Goal: Navigation & Orientation: Find specific page/section

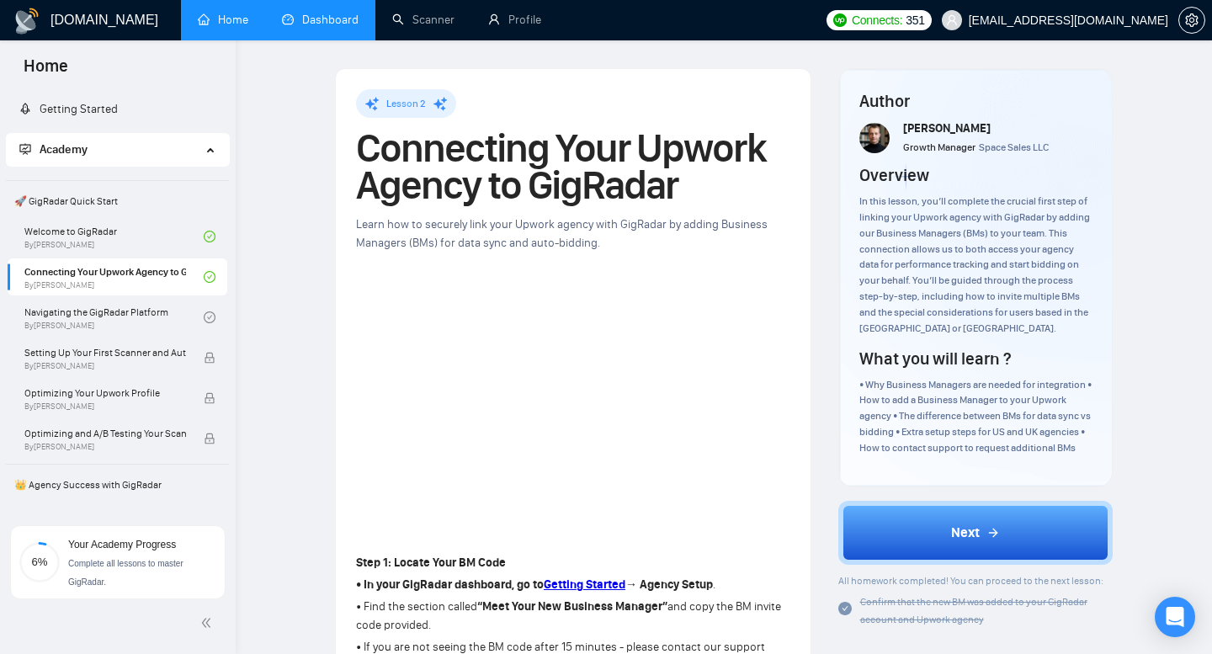
click at [332, 20] on link "Dashboard" at bounding box center [320, 20] width 77 height 14
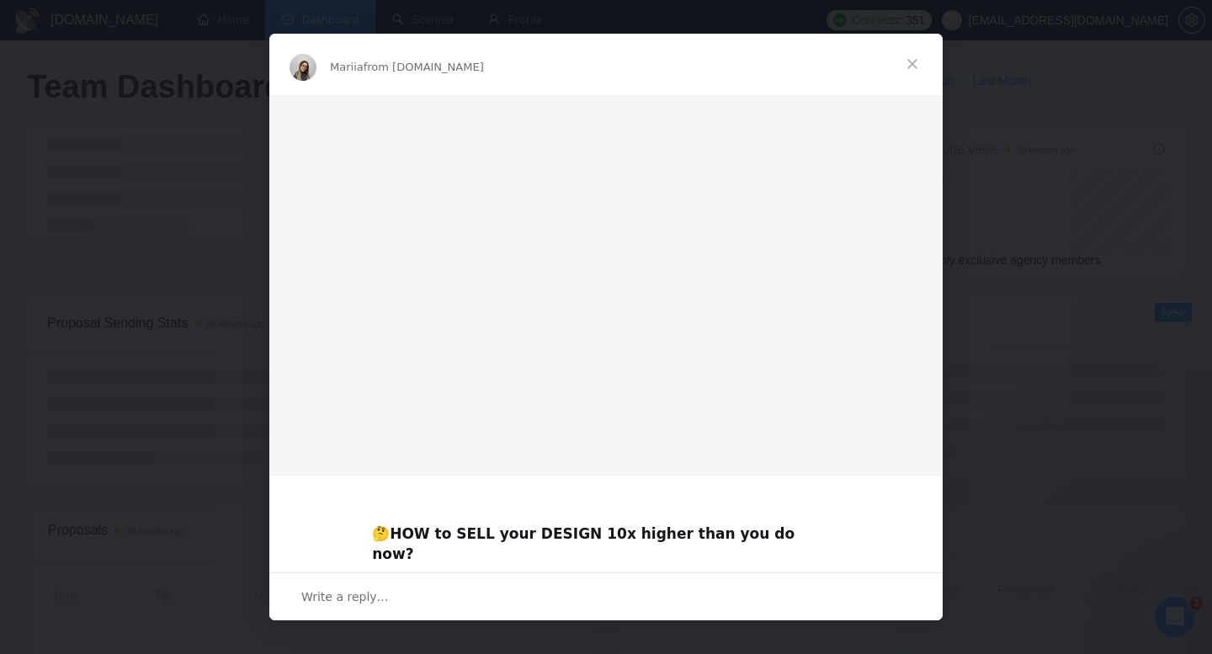
click at [919, 64] on span "Close" at bounding box center [912, 64] width 61 height 61
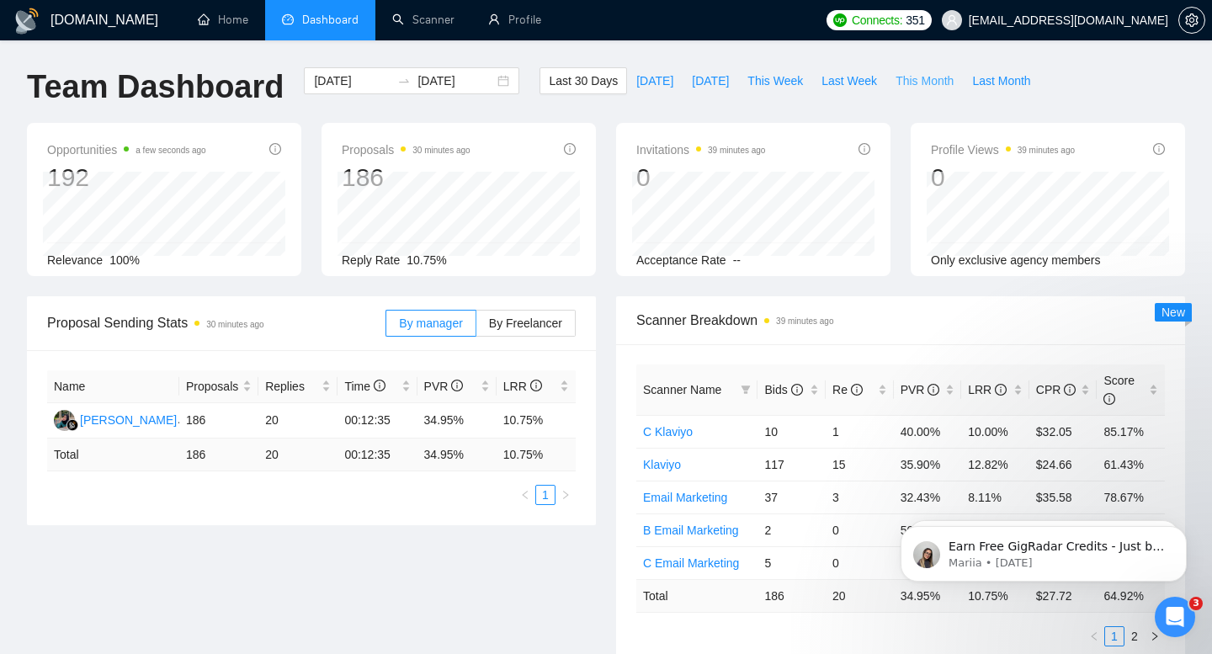
click at [920, 84] on span "This Month" at bounding box center [924, 81] width 58 height 19
type input "[DATE]"
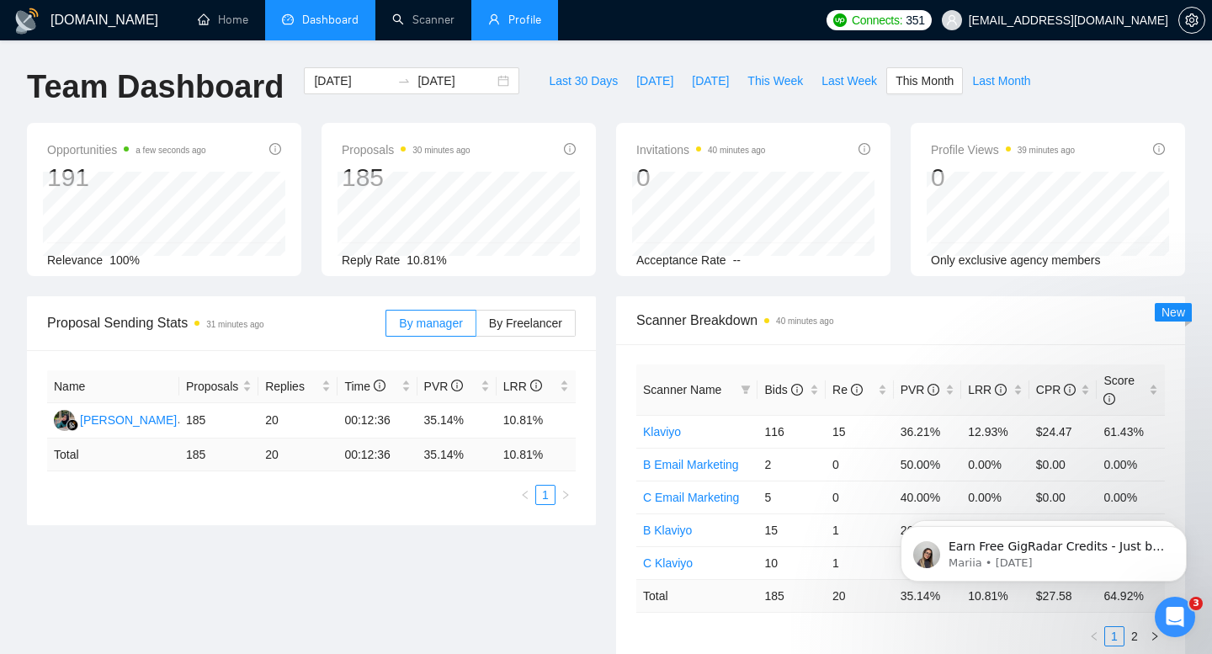
click at [526, 27] on link "Profile" at bounding box center [514, 20] width 53 height 14
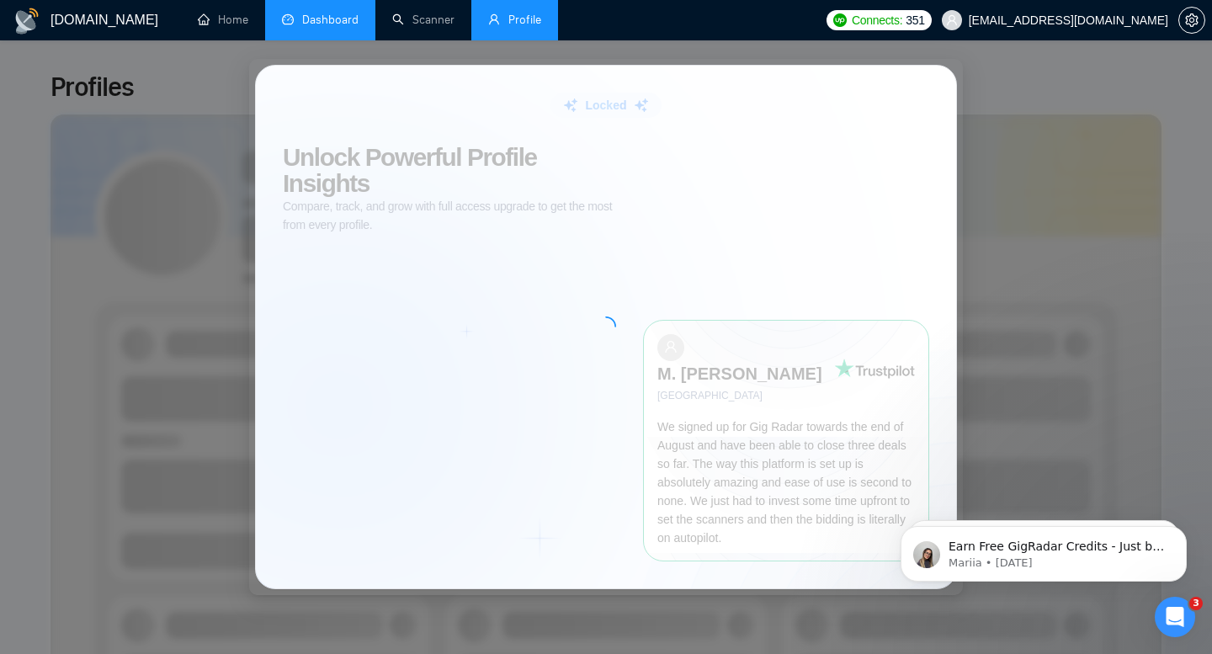
click at [126, 139] on div "Locked Unlock Powerful Profile Insights Compare, track, and grow with full acce…" at bounding box center [606, 327] width 1212 height 654
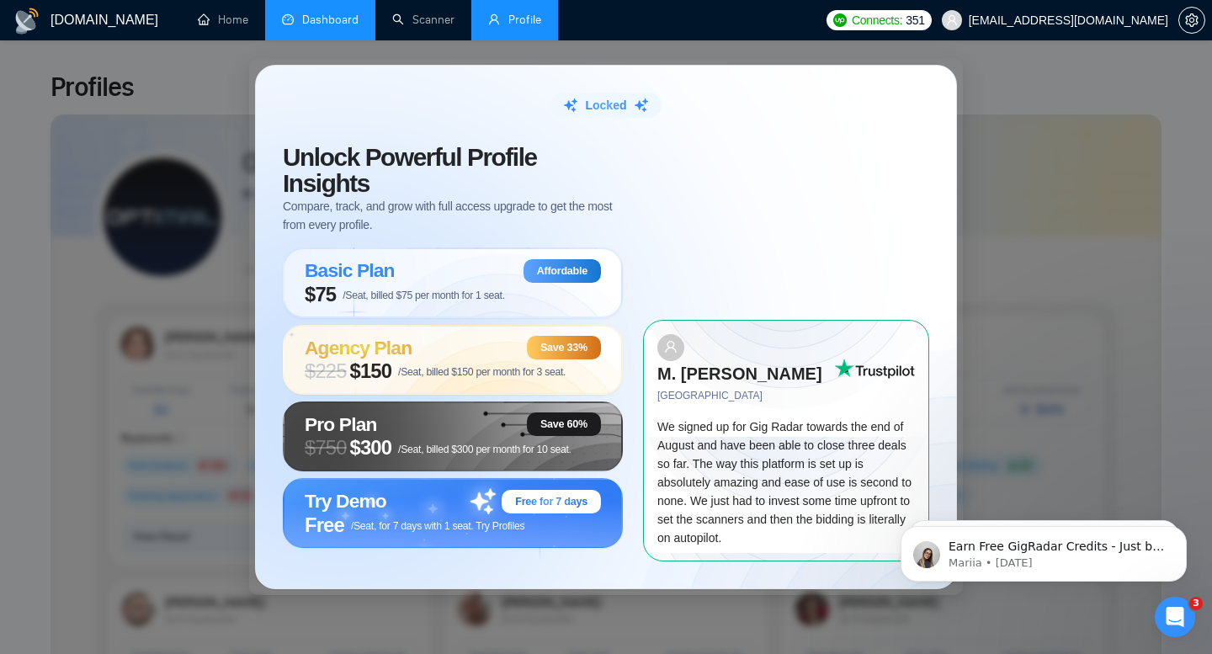
click at [994, 293] on div "Locked Unlock Powerful Profile Insights Compare, track, and grow with full acce…" at bounding box center [606, 327] width 1212 height 654
click at [231, 27] on link "Home" at bounding box center [223, 20] width 50 height 14
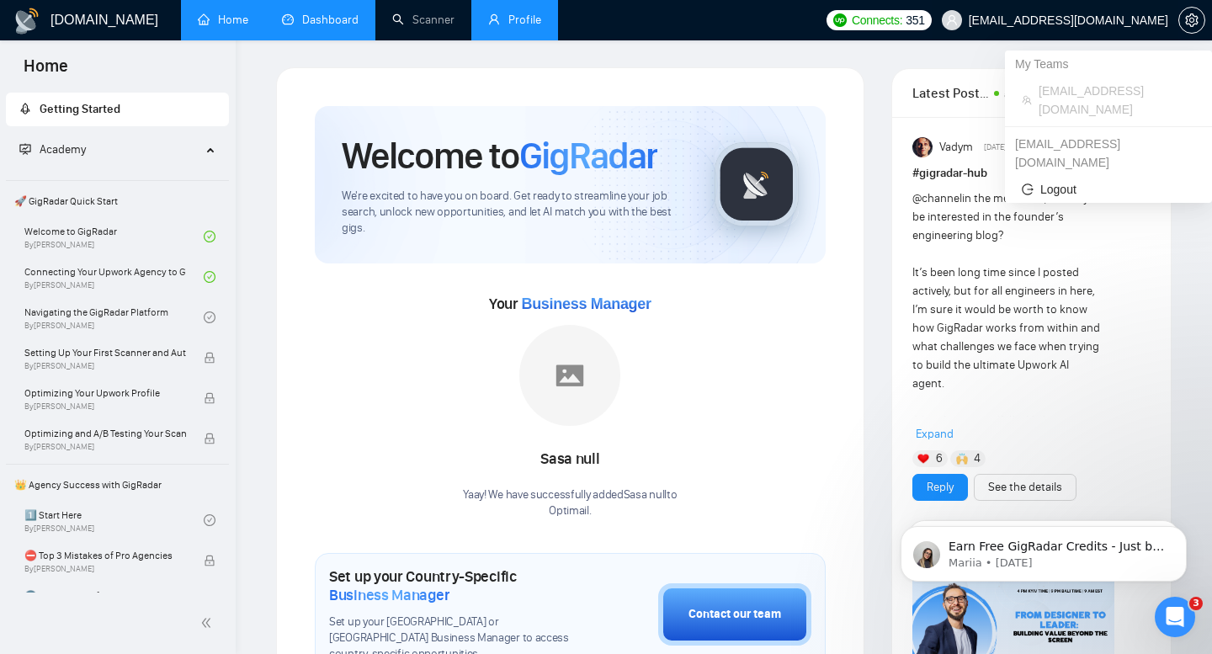
click at [1095, 29] on span "[EMAIL_ADDRESS][DOMAIN_NAME]" at bounding box center [1055, 20] width 247 height 54
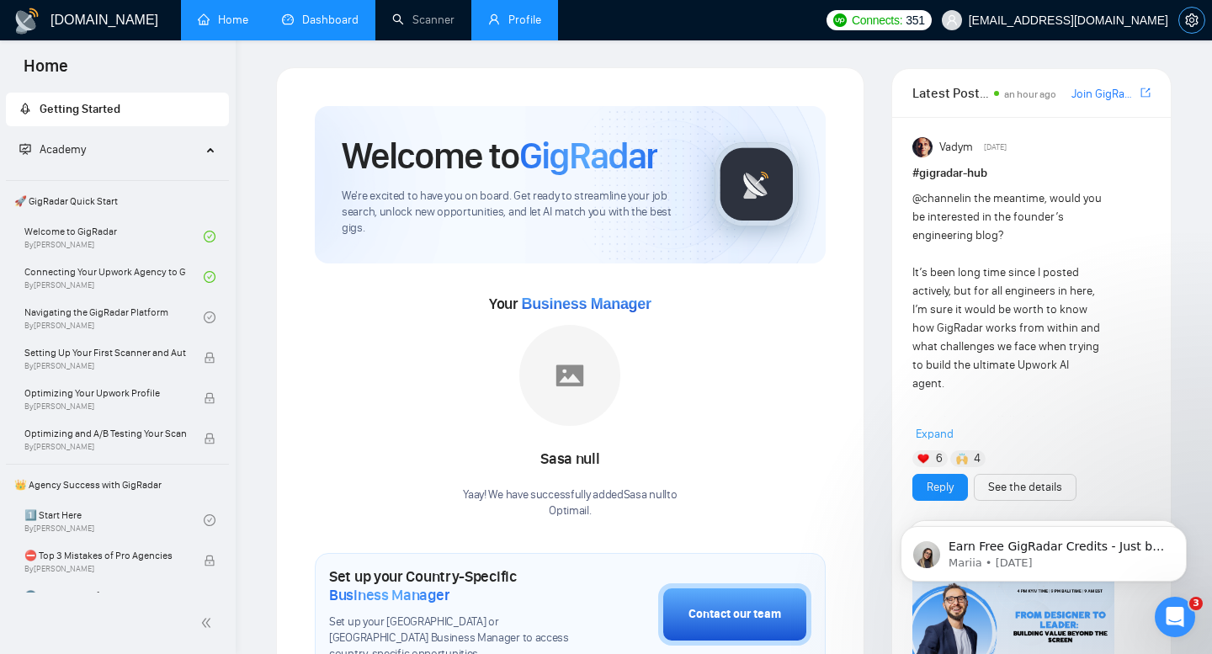
click at [1195, 22] on icon "setting" at bounding box center [1191, 19] width 13 height 13
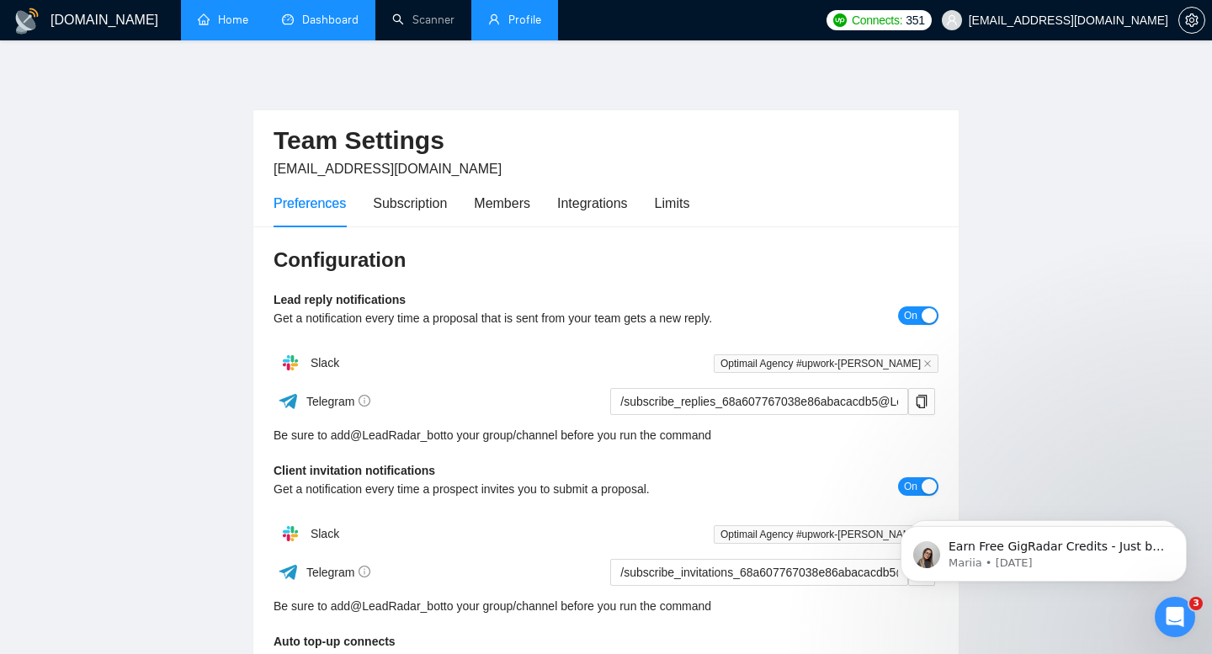
click at [342, 20] on link "Dashboard" at bounding box center [320, 20] width 77 height 14
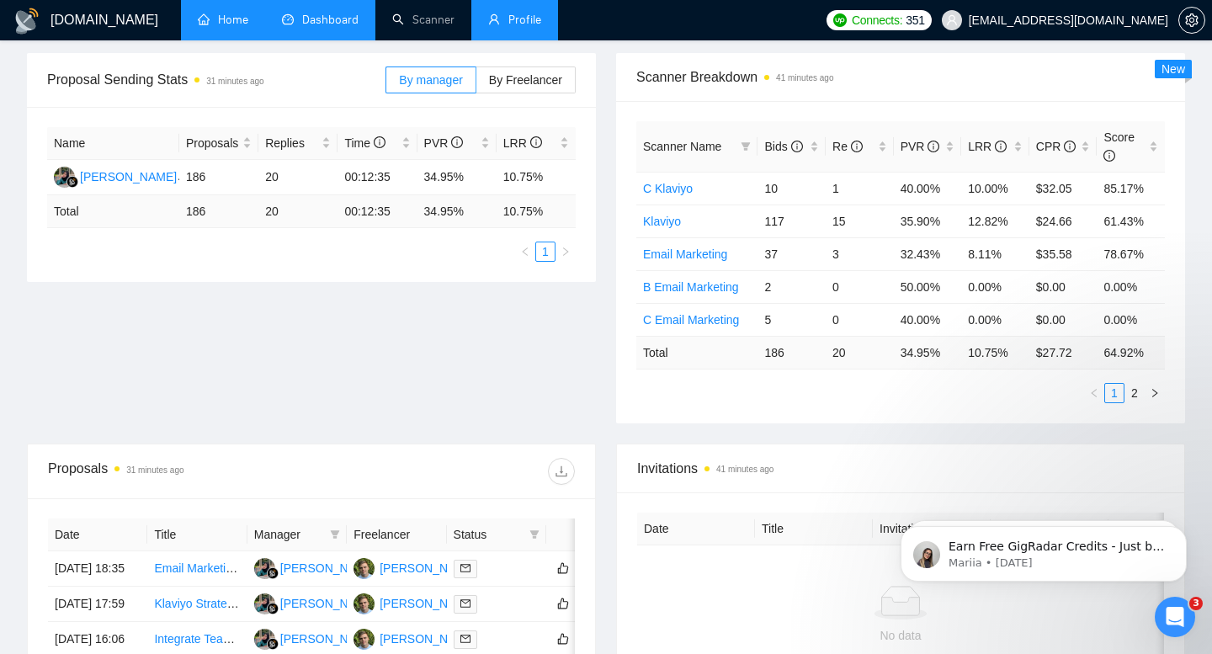
scroll to position [245, 0]
click at [1158, 393] on icon "right" at bounding box center [1155, 391] width 10 height 10
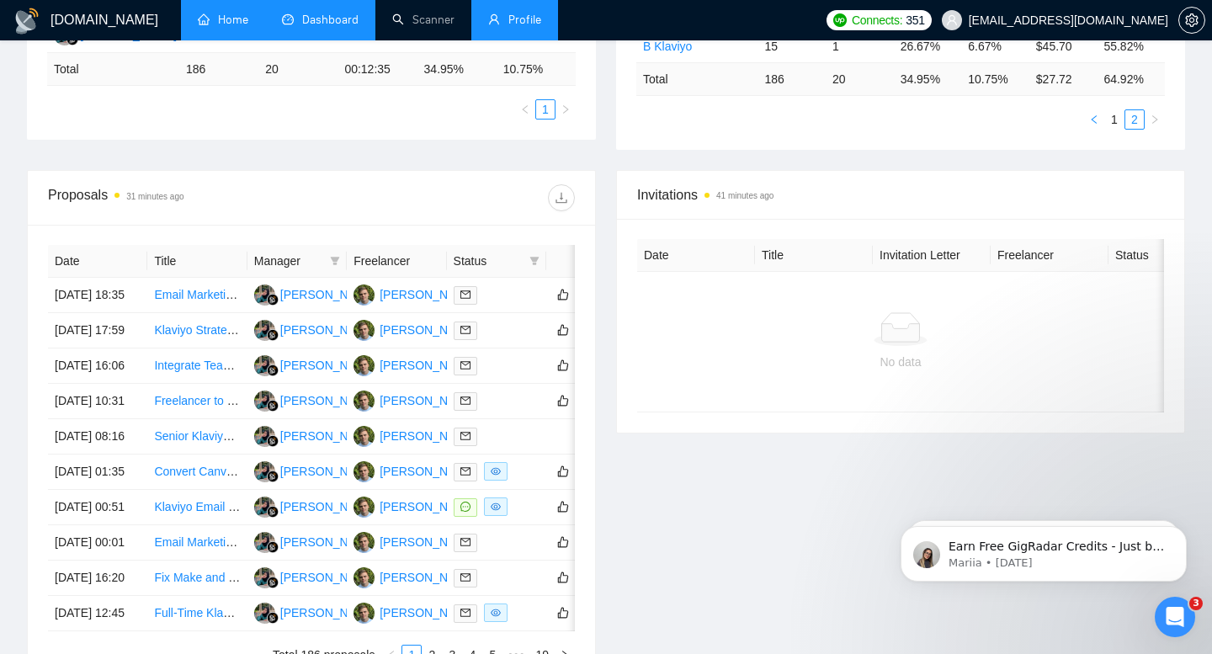
scroll to position [0, 0]
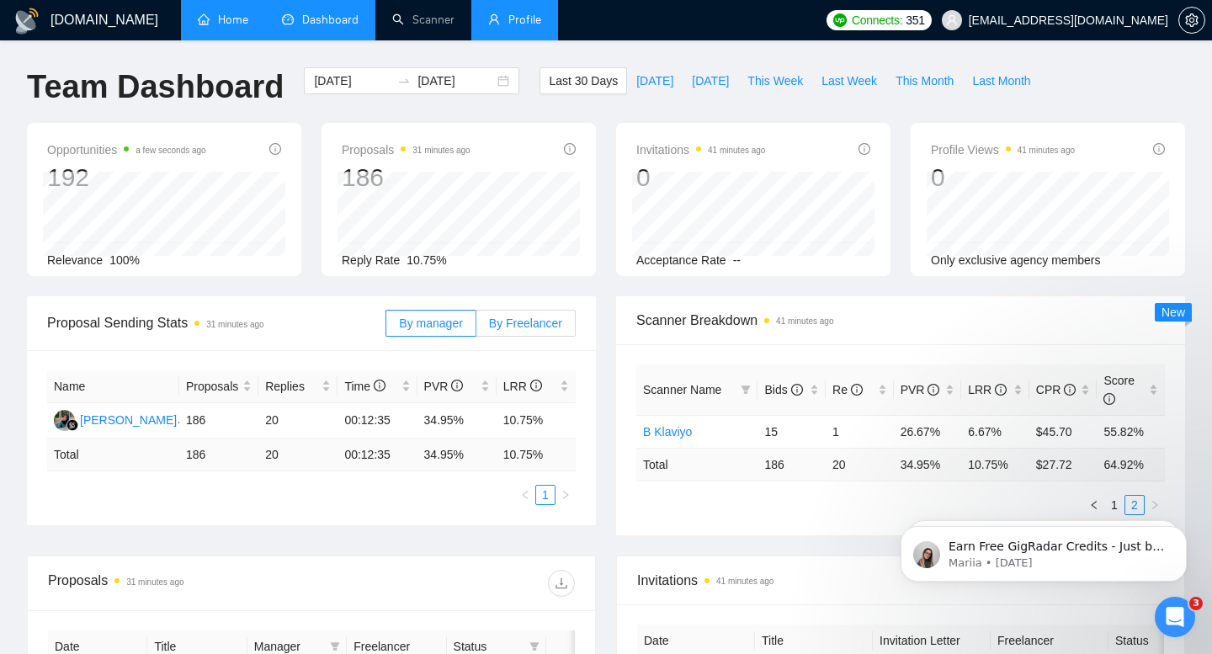
click at [555, 321] on span "By Freelancer" at bounding box center [525, 322] width 73 height 13
click at [476, 327] on input "By Freelancer" at bounding box center [476, 327] width 0 height 0
click at [437, 327] on span "By manager" at bounding box center [430, 322] width 63 height 13
click at [386, 327] on input "By manager" at bounding box center [386, 327] width 0 height 0
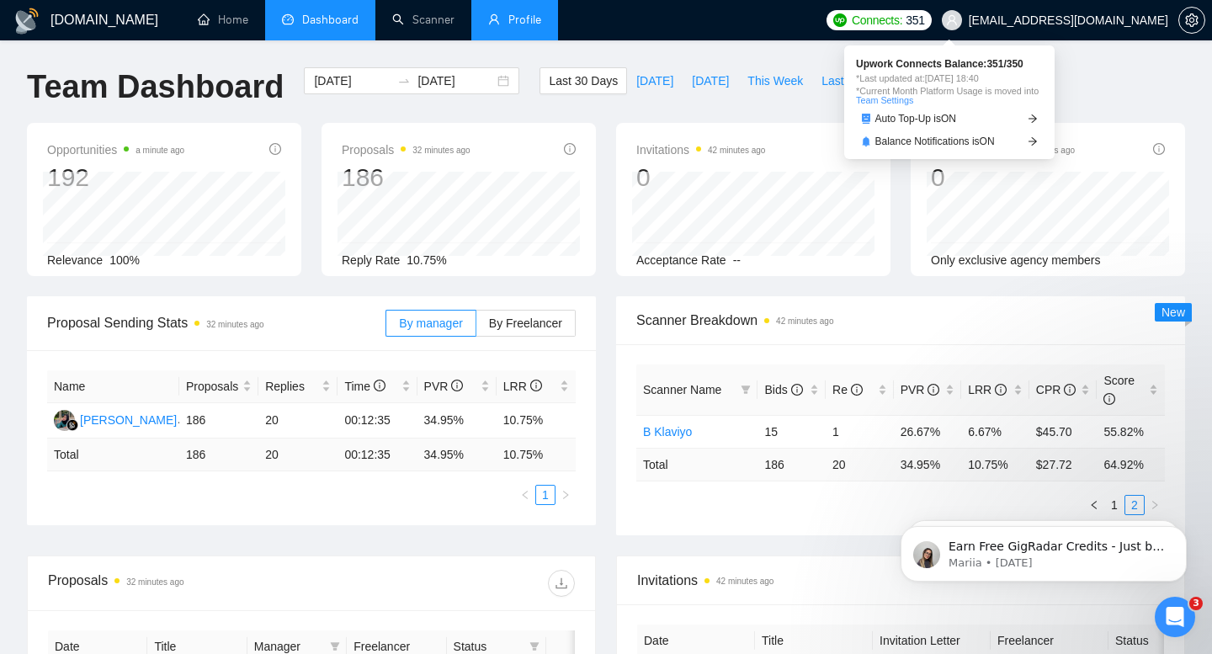
click at [925, 22] on span "Connects: 351" at bounding box center [888, 20] width 73 height 19
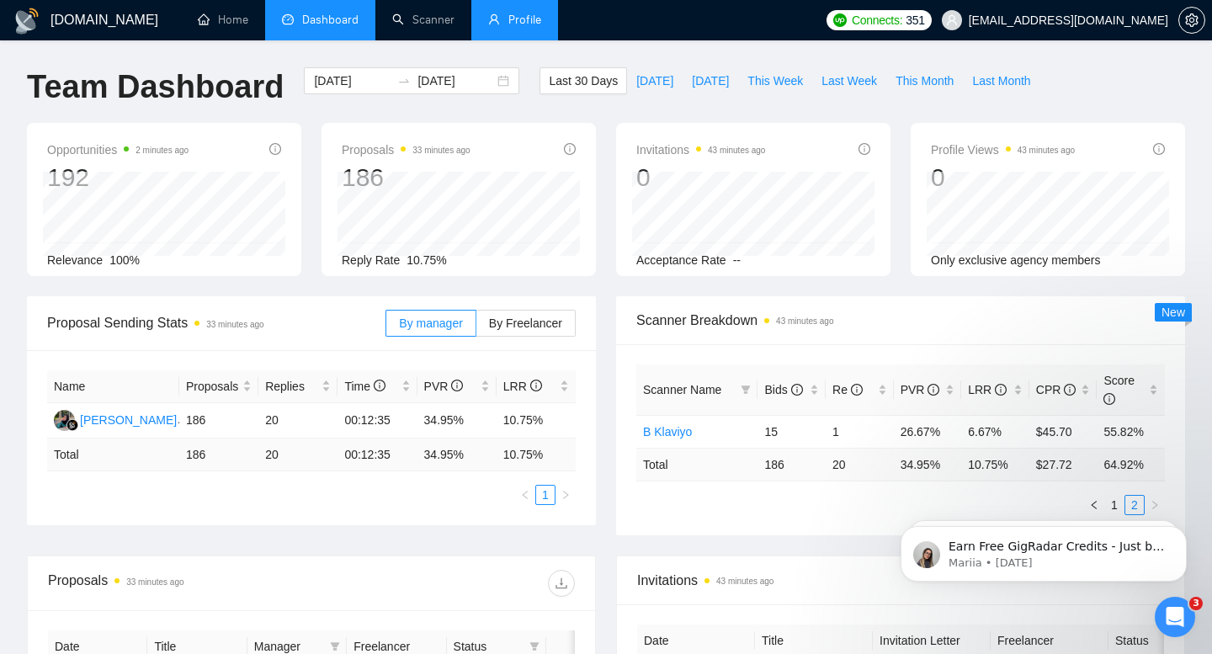
click at [924, 12] on span "351" at bounding box center [915, 20] width 19 height 19
click at [1198, 34] on div at bounding box center [1191, 20] width 27 height 40
click at [1198, 27] on button "button" at bounding box center [1191, 20] width 27 height 27
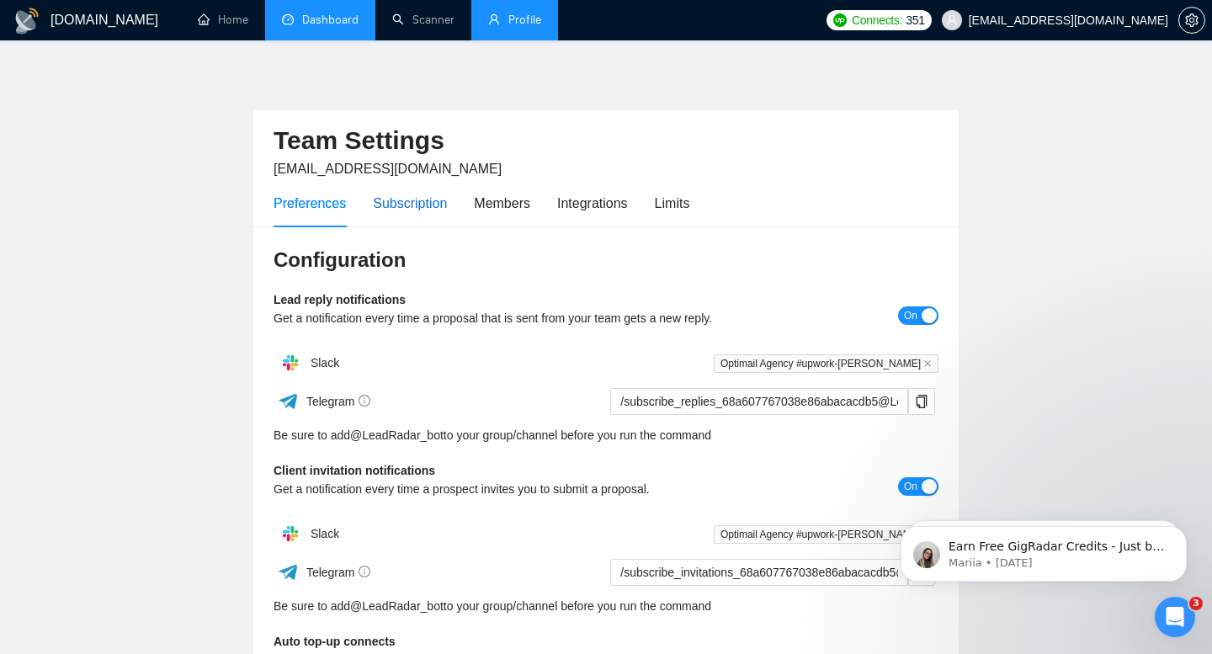
click at [413, 211] on div "Subscription" at bounding box center [410, 203] width 74 height 21
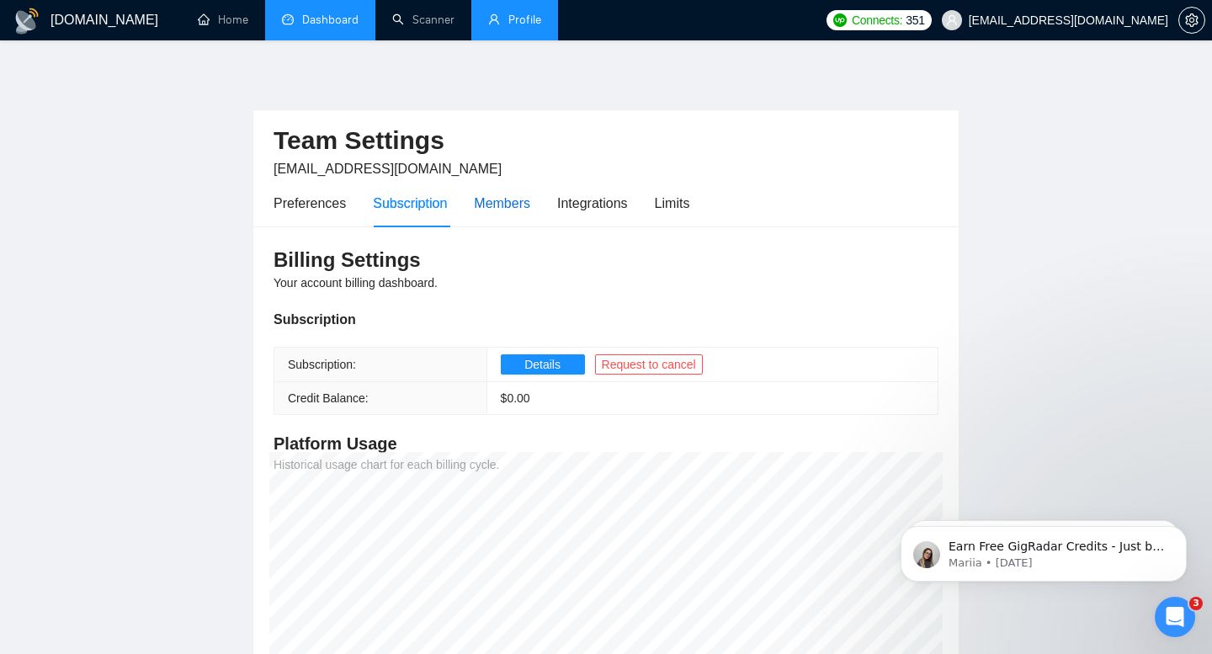
click at [530, 203] on div "Members" at bounding box center [502, 203] width 56 height 21
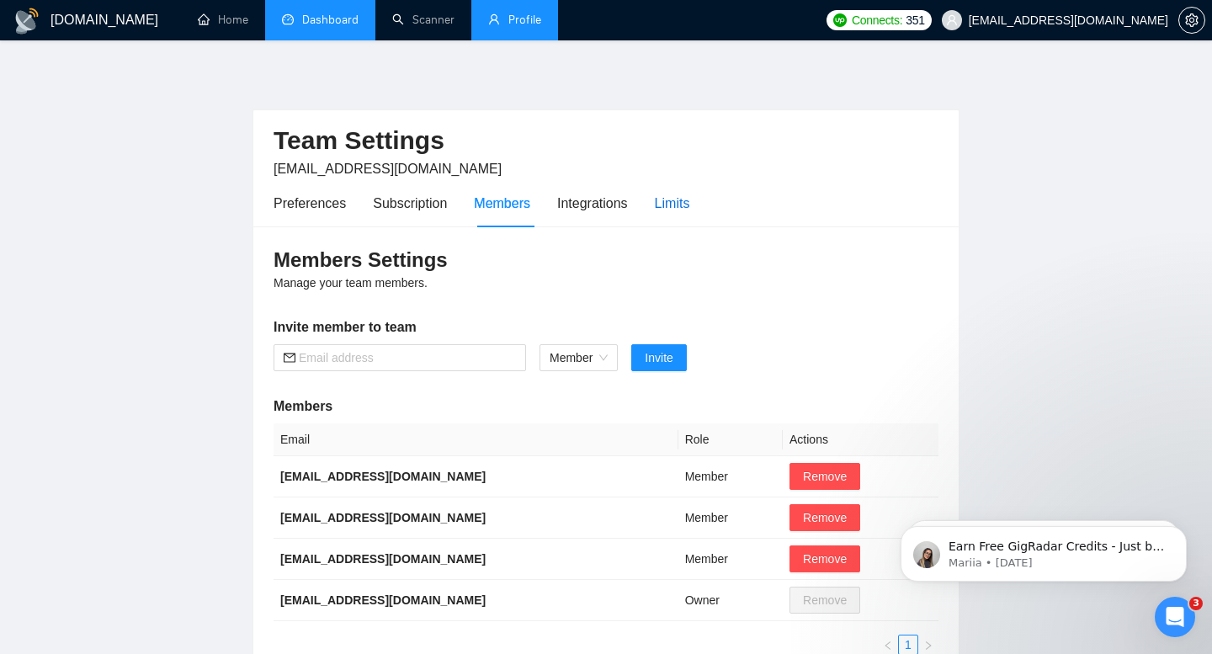
click at [667, 211] on div "Limits" at bounding box center [672, 203] width 35 height 21
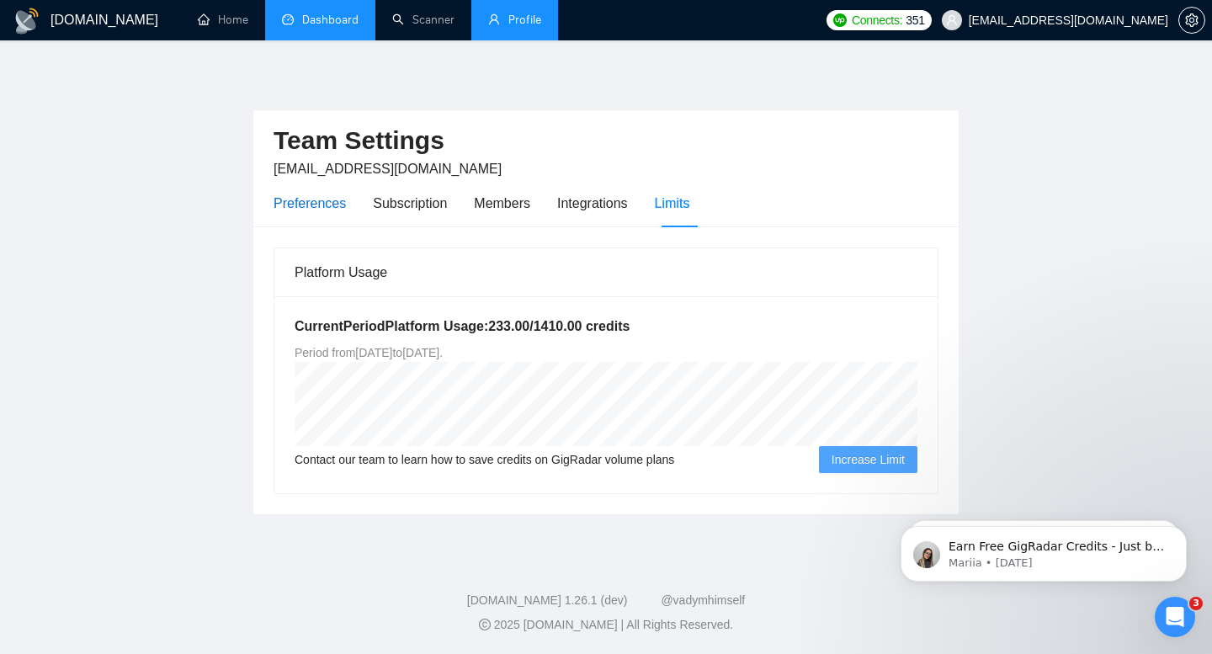
click at [315, 201] on div "Preferences" at bounding box center [310, 203] width 72 height 21
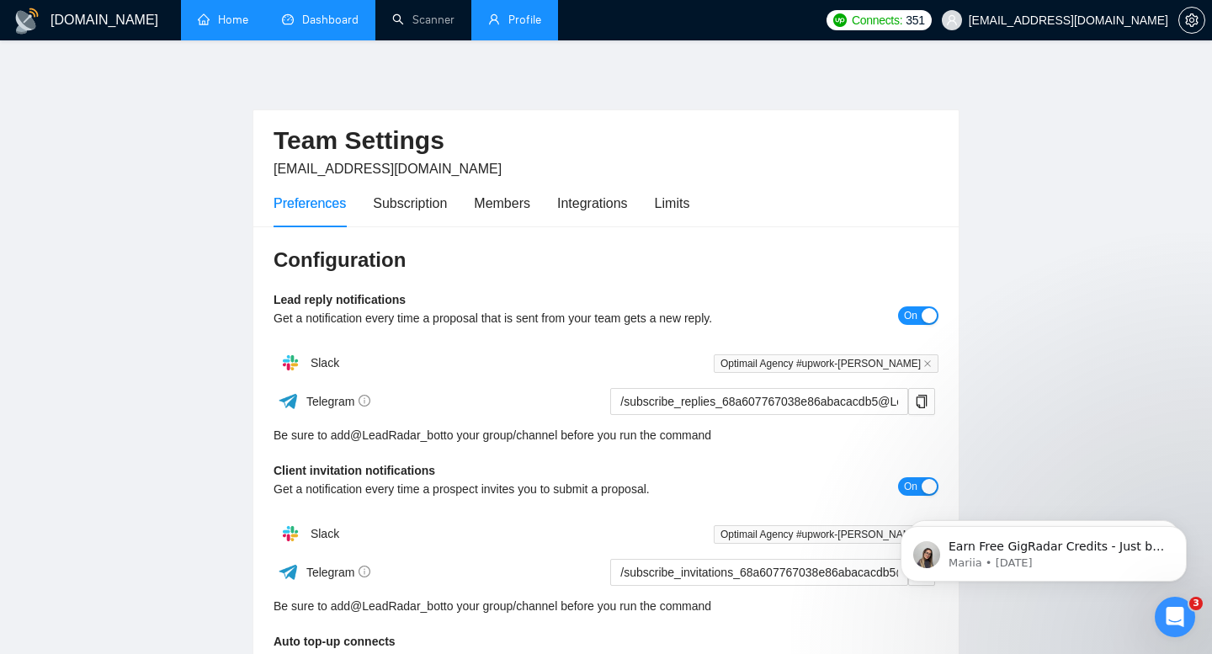
click at [217, 27] on link "Home" at bounding box center [223, 20] width 50 height 14
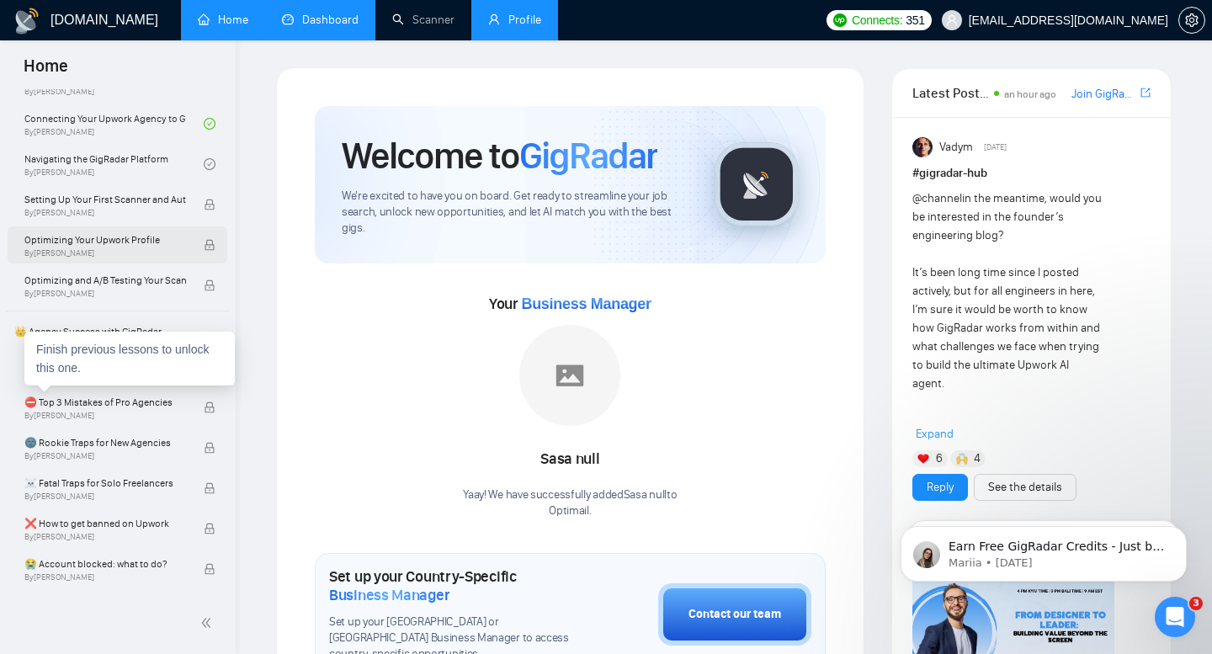
scroll to position [310, 0]
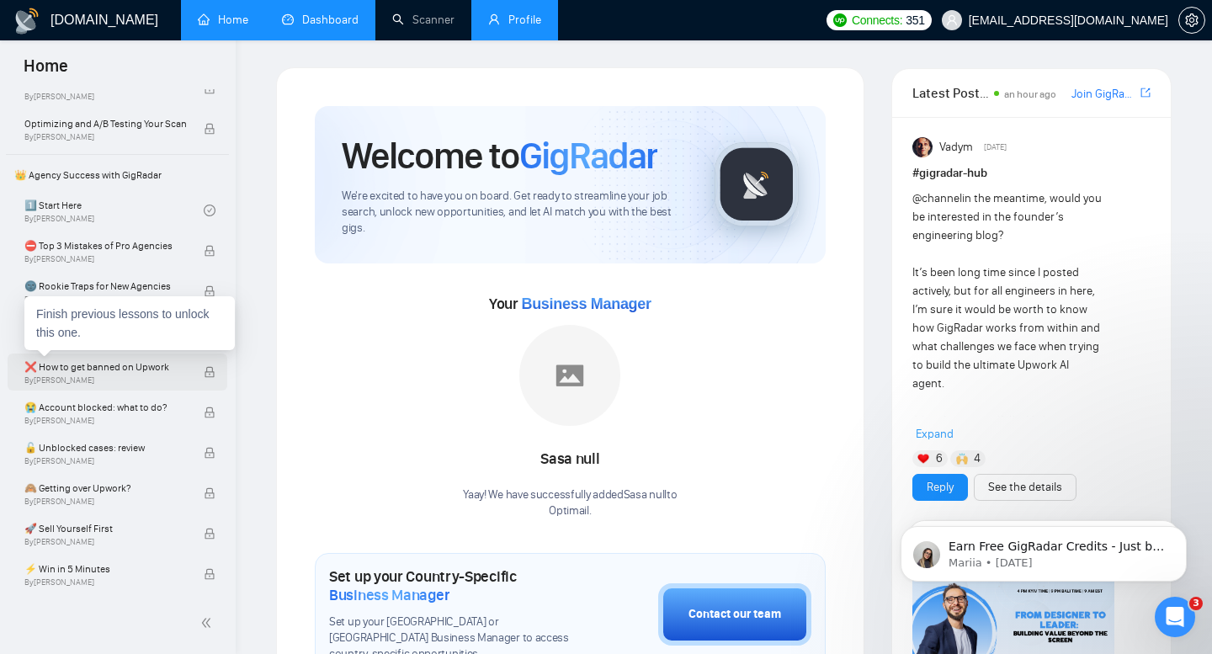
click at [130, 369] on span "❌ How to get banned on Upwork" at bounding box center [105, 367] width 162 height 17
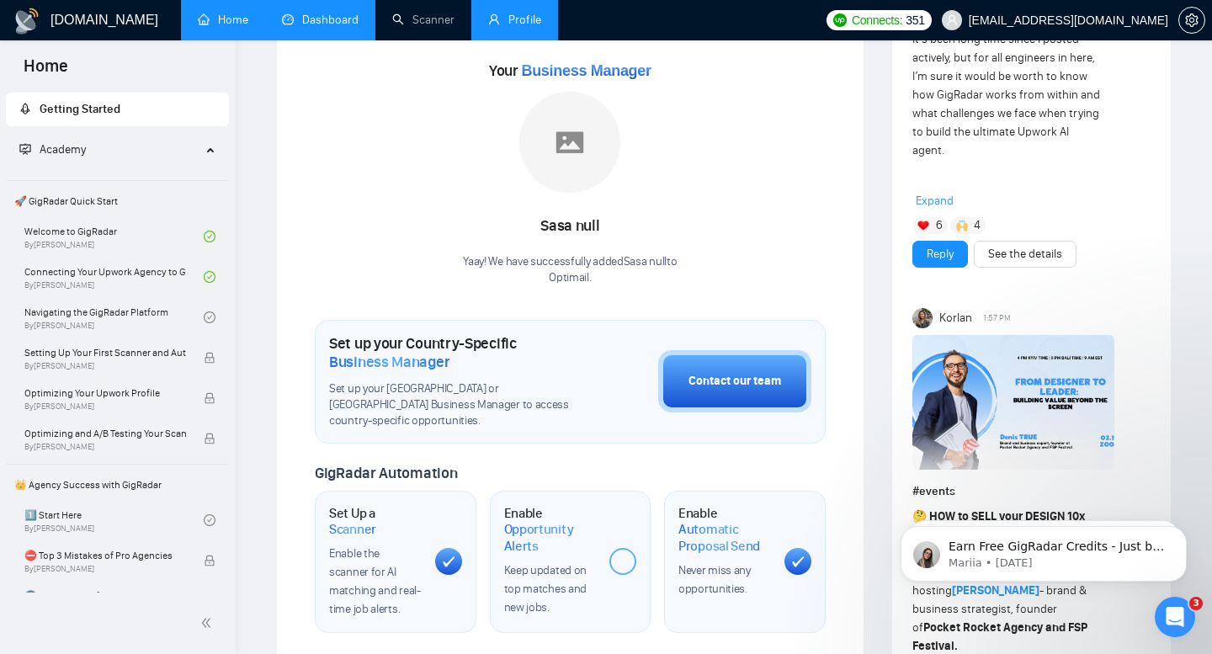
scroll to position [0, 0]
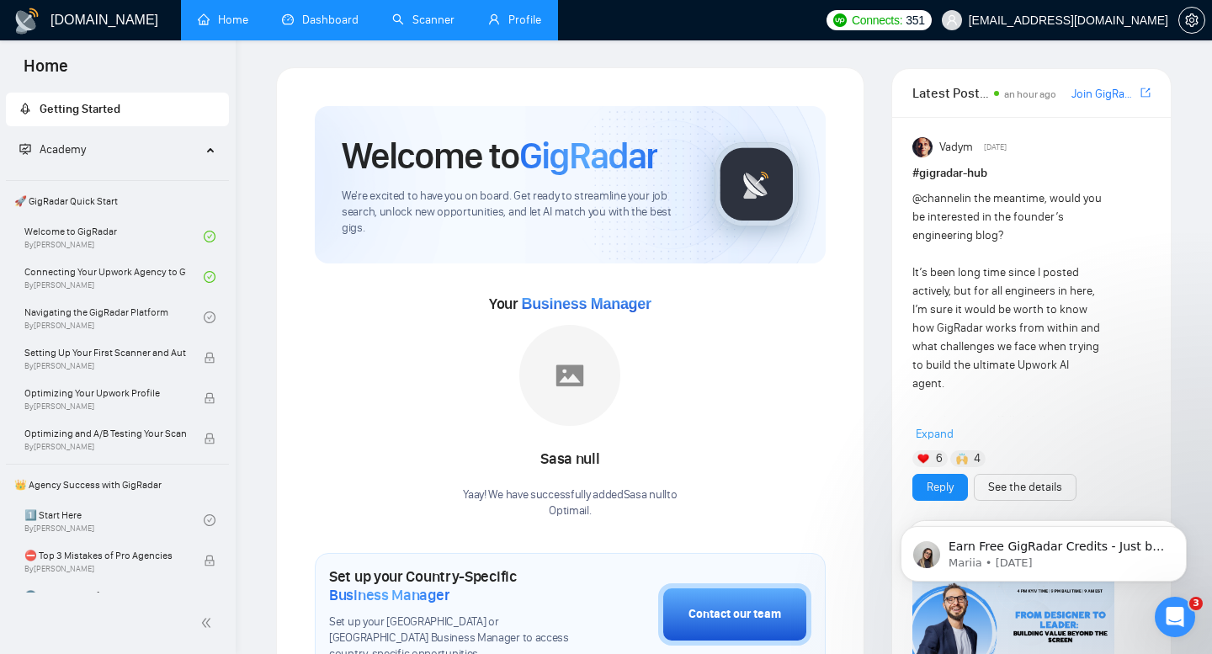
click at [445, 25] on link "Scanner" at bounding box center [423, 20] width 62 height 14
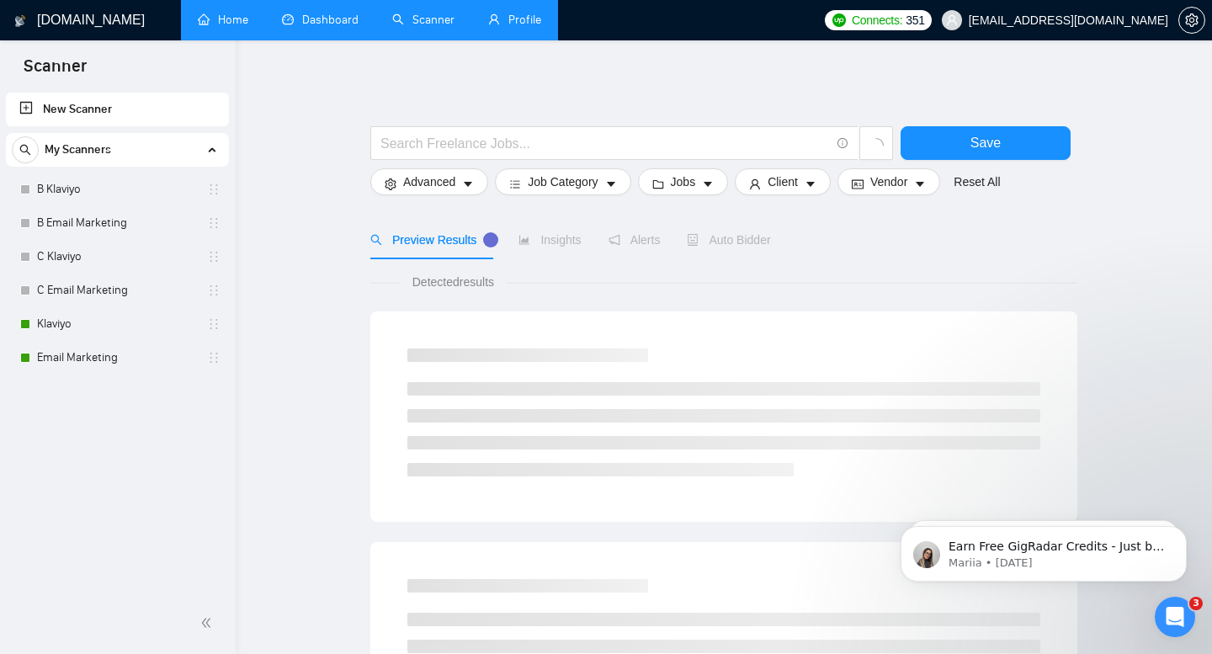
click at [533, 27] on link "Profile" at bounding box center [514, 20] width 53 height 14
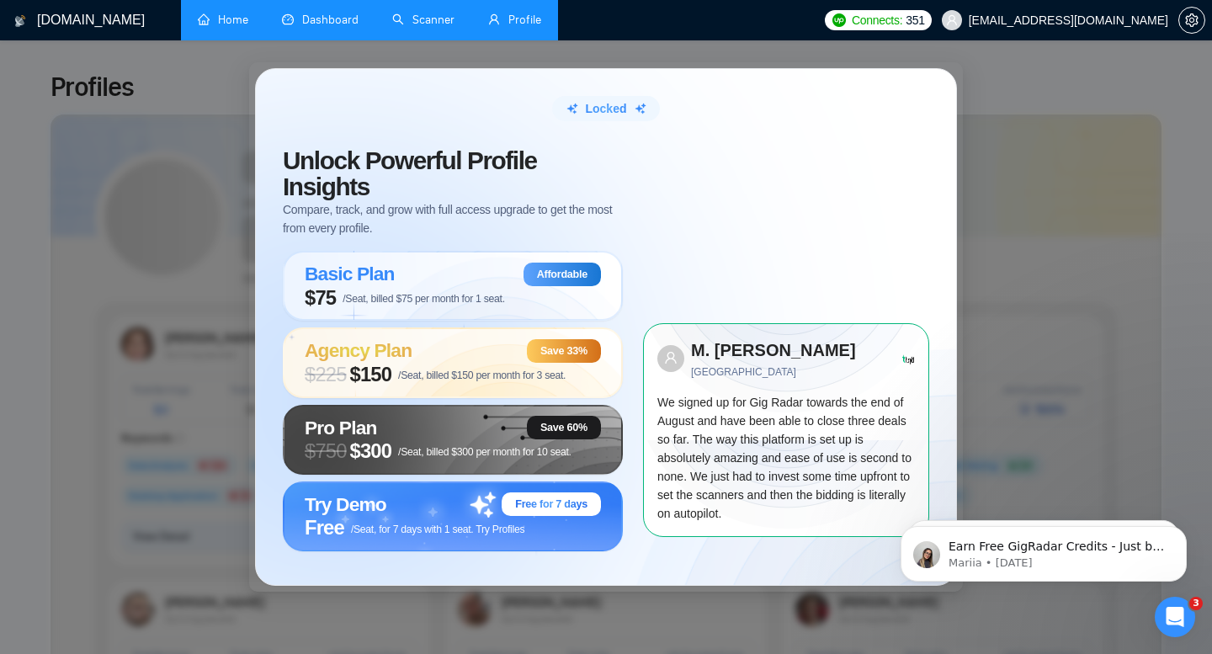
click at [311, 27] on link "Dashboard" at bounding box center [320, 20] width 77 height 14
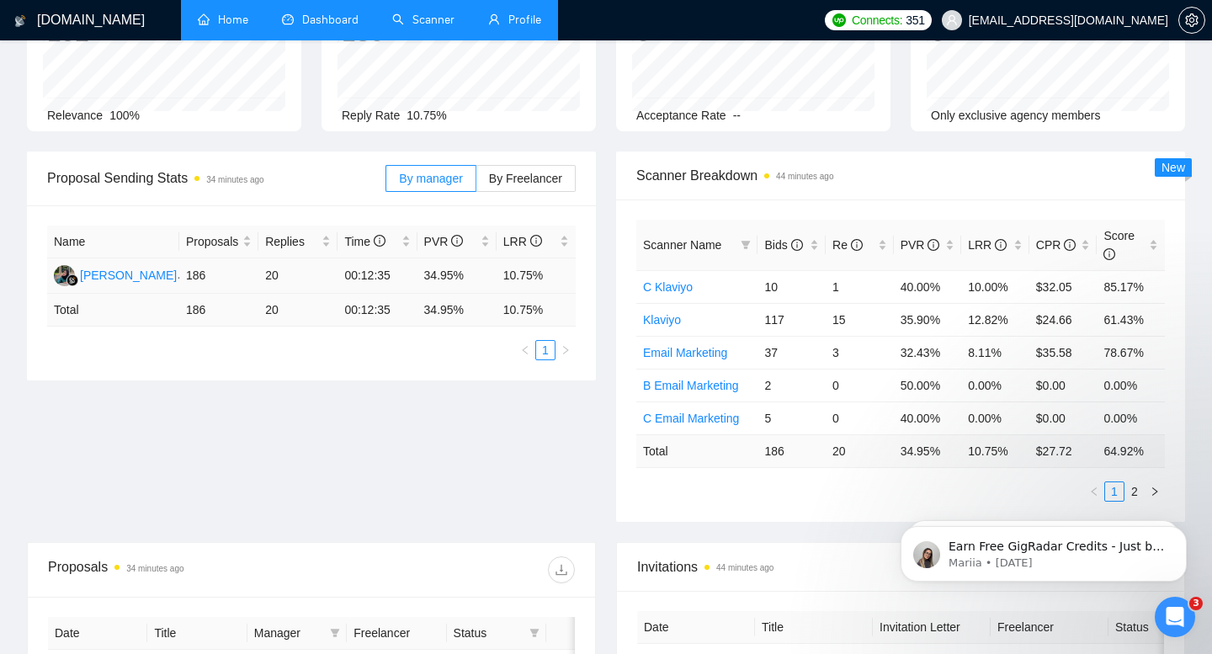
scroll to position [168, 0]
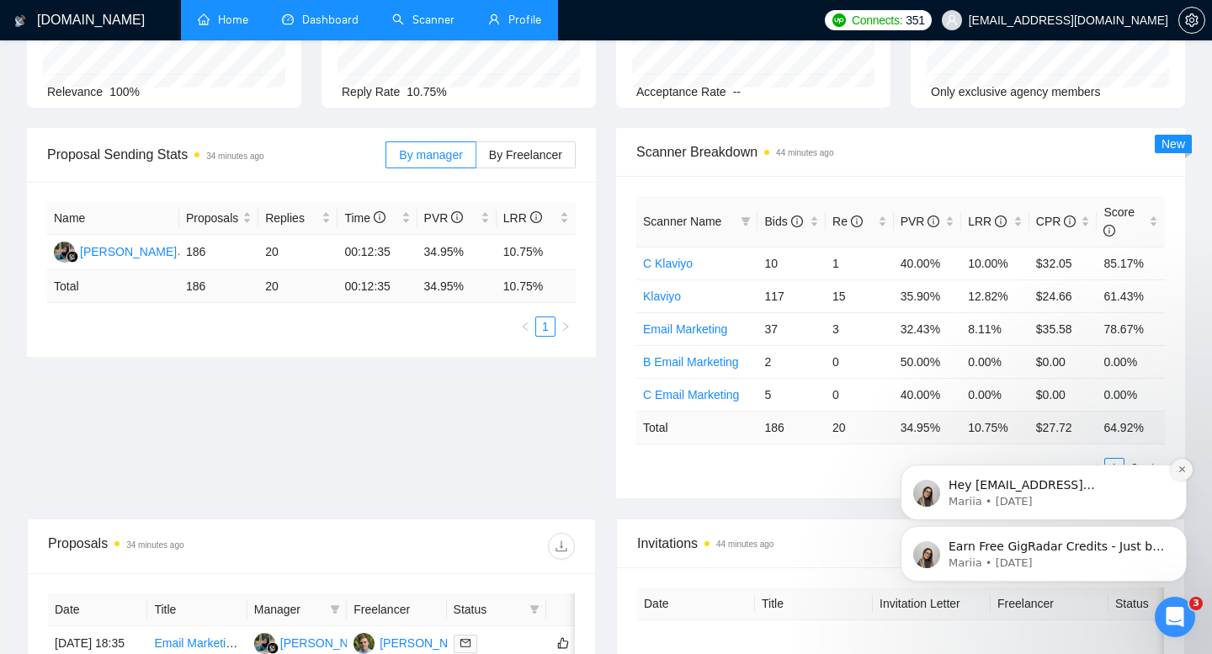
click at [1182, 475] on button "Dismiss notification" at bounding box center [1182, 470] width 22 height 22
click at [1182, 534] on icon "Dismiss notification" at bounding box center [1181, 530] width 9 height 9
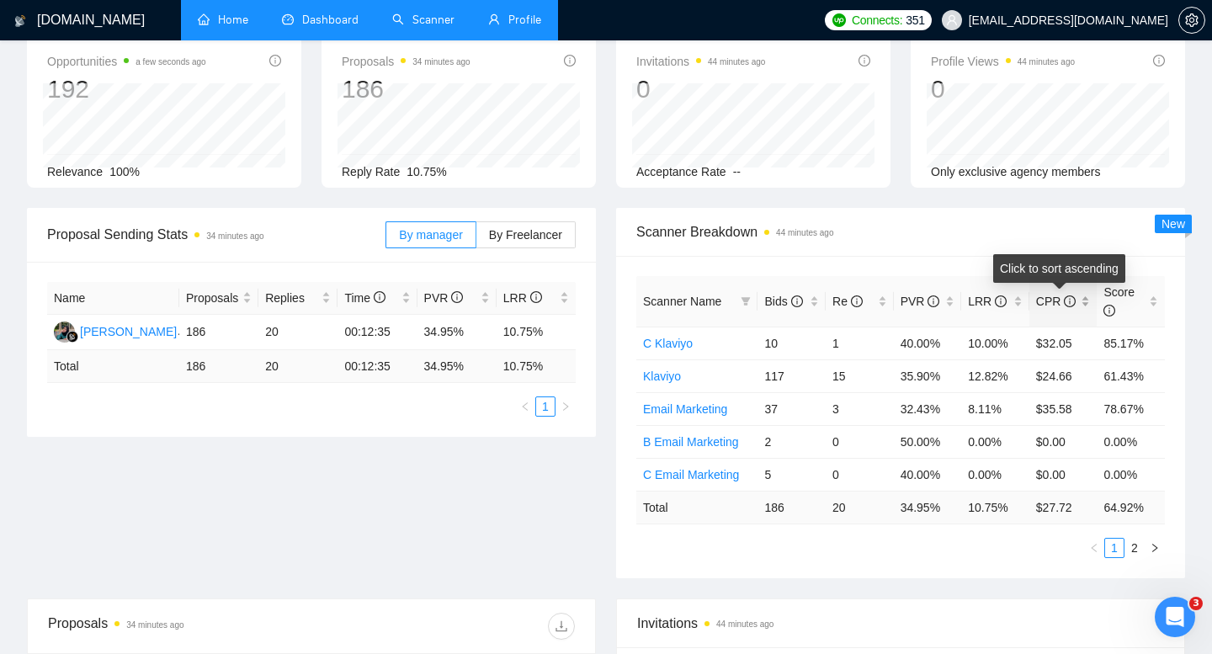
scroll to position [0, 0]
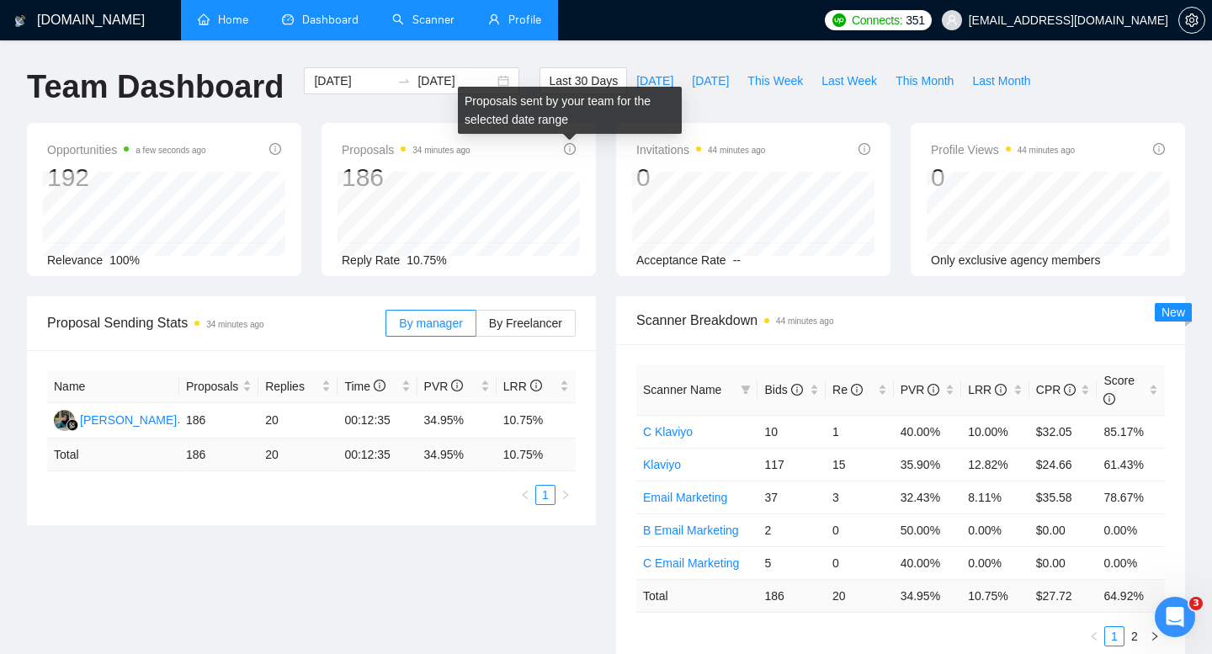
click at [568, 147] on icon "info-circle" at bounding box center [570, 149] width 12 height 12
